Goal: Information Seeking & Learning: Learn about a topic

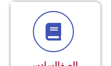
scroll to position [592, 0]
click at [66, 41] on span at bounding box center [53, 31] width 41 height 41
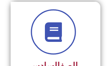
click at [47, 32] on icon at bounding box center [53, 31] width 19 height 19
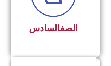
scroll to position [634, 0]
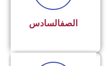
click at [50, 23] on span "الصف السادس" at bounding box center [53, 23] width 49 height 10
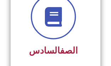
scroll to position [606, 0]
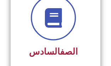
click at [49, 20] on icon at bounding box center [53, 17] width 19 height 19
click at [51, 25] on span at bounding box center [53, 17] width 45 height 45
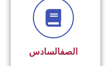
click at [61, 48] on link "الصف" at bounding box center [69, 51] width 18 height 10
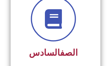
scroll to position [605, 0]
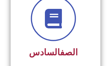
click at [54, 13] on icon at bounding box center [53, 17] width 19 height 19
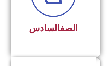
scroll to position [633, 0]
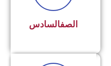
click at [60, 23] on link "الصف" at bounding box center [69, 24] width 18 height 10
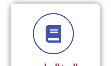
scroll to position [604, 0]
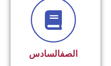
click at [53, 21] on icon at bounding box center [53, 19] width 19 height 19
click at [53, 18] on icon at bounding box center [53, 19] width 19 height 19
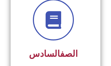
click at [60, 51] on link "الصف" at bounding box center [69, 53] width 18 height 10
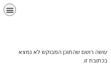
click at [14, 8] on div "תפריט" at bounding box center [10, 10] width 12 height 12
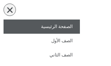
click at [56, 28] on link "الصفحة الرئيسية" at bounding box center [42, 26] width 76 height 14
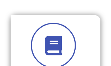
scroll to position [593, 0]
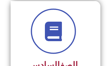
click at [56, 38] on icon at bounding box center [53, 30] width 19 height 19
click at [54, 33] on icon at bounding box center [53, 30] width 19 height 19
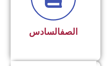
scroll to position [635, 0]
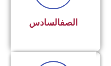
click at [50, 19] on span "الصف السادس" at bounding box center [53, 22] width 49 height 10
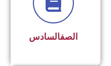
click at [48, 37] on span "الصف السادس" at bounding box center [53, 36] width 49 height 10
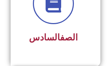
scroll to position [620, 0]
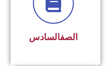
click at [60, 34] on link "الصف" at bounding box center [69, 37] width 18 height 10
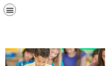
click at [11, 10] on icon "כפתור פתיחת תפריט" at bounding box center [10, 10] width 8 height 8
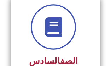
scroll to position [662, 0]
click at [45, 27] on icon at bounding box center [53, 26] width 19 height 19
click at [60, 29] on icon at bounding box center [53, 26] width 19 height 19
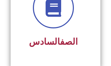
scroll to position [677, 0]
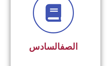
click at [60, 48] on link "الصف" at bounding box center [69, 46] width 18 height 10
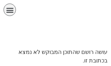
click at [6, 10] on icon "כפתור פתיחת תפריט" at bounding box center [10, 10] width 8 height 8
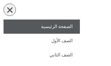
click at [54, 28] on link "الصفحة الرئيسية" at bounding box center [42, 26] width 76 height 14
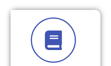
scroll to position [99, 0]
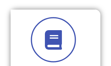
click at [50, 43] on icon at bounding box center [53, 39] width 19 height 19
click at [47, 38] on icon at bounding box center [53, 39] width 19 height 19
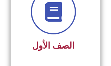
scroll to position [127, 0]
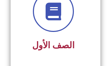
click at [61, 44] on span "الصف الأول" at bounding box center [53, 45] width 42 height 10
click at [52, 44] on span "الصف الأول" at bounding box center [53, 45] width 42 height 10
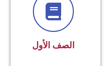
scroll to position [127, 0]
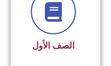
scroll to position [127, 0]
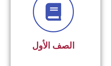
click at [47, 43] on span "الصف الأول" at bounding box center [53, 45] width 42 height 10
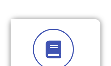
scroll to position [85, 0]
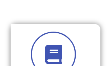
click at [53, 47] on icon at bounding box center [53, 53] width 19 height 19
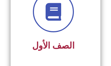
scroll to position [127, 0]
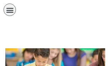
click at [16, 9] on div "الصفحة الرئيسية الصف الأول الصف الثاني الصف الثالث الصف الرابع الصف الخامس الصف…" at bounding box center [42, 12] width 76 height 16
click at [9, 12] on icon "כפתור פתיחת תפריט" at bounding box center [10, 10] width 8 height 8
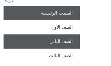
scroll to position [14, 0]
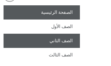
click at [66, 43] on link "الصف الثاني" at bounding box center [42, 41] width 76 height 14
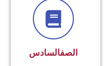
scroll to position [676, 0]
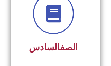
click at [63, 44] on link "الصف" at bounding box center [69, 47] width 18 height 10
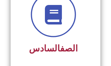
scroll to position [675, 0]
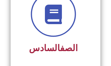
click at [50, 13] on icon at bounding box center [53, 13] width 19 height 19
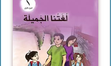
scroll to position [127, 0]
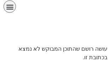
scroll to position [4, 0]
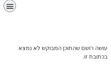
click at [9, 6] on icon "כפתור פתיחת תפריט" at bounding box center [10, 6] width 8 height 8
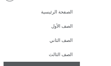
scroll to position [0, 0]
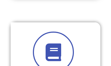
scroll to position [577, 0]
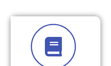
click at [51, 53] on icon at bounding box center [53, 45] width 19 height 19
click at [51, 49] on icon at bounding box center [53, 45] width 19 height 19
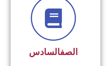
click at [58, 44] on div "الصف السادس" at bounding box center [53, 52] width 66 height 17
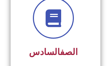
click at [58, 42] on div "الصف السادس" at bounding box center [53, 29] width 66 height 63
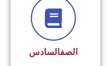
click at [55, 26] on span at bounding box center [53, 17] width 45 height 45
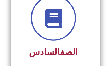
drag, startPoint x: 55, startPoint y: 26, endPoint x: 56, endPoint y: 21, distance: 4.7
click at [56, 21] on span at bounding box center [53, 17] width 45 height 45
click at [59, 20] on icon at bounding box center [53, 17] width 19 height 19
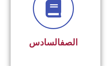
scroll to position [634, 0]
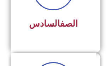
click at [60, 23] on link "الصف" at bounding box center [69, 23] width 18 height 10
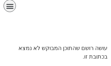
scroll to position [1, 0]
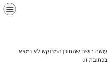
click at [62, 21] on div "الصفحة الرئيسية الصف الأول الصف الثاني الصف الثالث الصف الرابع الصف الخامس الصف…" at bounding box center [55, 23] width 111 height 48
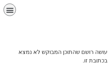
click at [11, 6] on icon "כפתור פתיחת תפריט" at bounding box center [10, 10] width 8 height 8
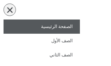
click at [57, 25] on link "الصفحة الرئيسية" at bounding box center [42, 26] width 76 height 14
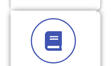
scroll to position [296, 0]
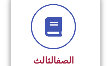
click at [53, 32] on icon at bounding box center [53, 26] width 19 height 19
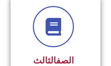
click at [56, 55] on link "الصف" at bounding box center [65, 60] width 18 height 10
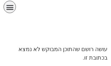
scroll to position [4, 0]
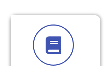
scroll to position [592, 0]
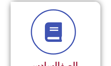
click at [48, 33] on icon at bounding box center [53, 31] width 19 height 19
click at [55, 33] on icon at bounding box center [53, 31] width 19 height 19
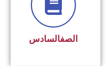
scroll to position [620, 0]
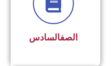
click at [60, 36] on link "الصف" at bounding box center [69, 37] width 18 height 10
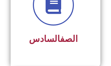
scroll to position [619, 0]
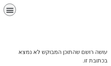
click at [6, 10] on icon "כפתור פתיחת תפריט" at bounding box center [10, 10] width 8 height 8
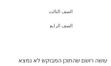
scroll to position [69, 0]
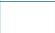
scroll to position [564, 0]
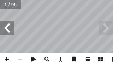
click at [7, 30] on span at bounding box center [7, 28] width 14 height 14
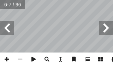
click at [5, 31] on span at bounding box center [7, 28] width 14 height 14
click at [6, 59] on span at bounding box center [6, 58] width 13 height 13
click at [8, 58] on span at bounding box center [6, 58] width 13 height 13
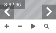
click at [48, 19] on div "4 ِ ة ّ غرافي ُ الج ِ المعرفة ُ مصادر لى: َ رين ع ِ كونوا قاد َ ي ْ ن أ ا ِ س ْ…" at bounding box center [28, 16] width 56 height 33
click at [37, 19] on div "4 ِ ة ّ غرافي ُ الج ِ المعرفة ُ مصادر لى: َ رين ع ِ كونوا قاد َ ي ْ ن أ ا ِ س ْ…" at bounding box center [28, 16] width 56 height 33
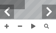
click at [28, 14] on div "4 ِ ة ّ غرافي ُ الج ِ المعرفة ُ مصادر لى: َ رين ع ِ كونوا قاد َ ي ْ ن أ ا ِ س ْ…" at bounding box center [28, 16] width 56 height 33
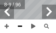
click at [19, 25] on span at bounding box center [19, 25] width 13 height 13
click at [8, 26] on span at bounding box center [6, 25] width 13 height 13
click at [42, 18] on div "2 ُ حدة َ الو ولى أ ا ال ِ ة ّ غرافي ُ الج ِ فة المعر ُ مصادر ة ّ اريخي ّ والت …" at bounding box center [28, 9] width 56 height 19
click at [51, 23] on span at bounding box center [46, 25] width 13 height 13
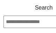
scroll to position [0, 4]
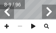
click at [8, 12] on span at bounding box center [7, 12] width 14 height 14
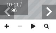
click at [51, 11] on span at bounding box center [49, 12] width 14 height 14
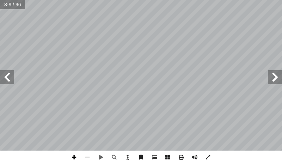
click at [56, 32] on span at bounding box center [73, 157] width 13 height 13
click at [56, 32] on div "4 ِ ة ّ غرافي ُ الج ِ المعرفة ُ مصادر لى: َ رين ع ِ كونوا قاد َ ي ْ ن أ ا ِ س ْ…" at bounding box center [141, 82] width 282 height 164
click at [10, 32] on span at bounding box center [7, 77] width 14 height 14
